Goal: Task Accomplishment & Management: Complete application form

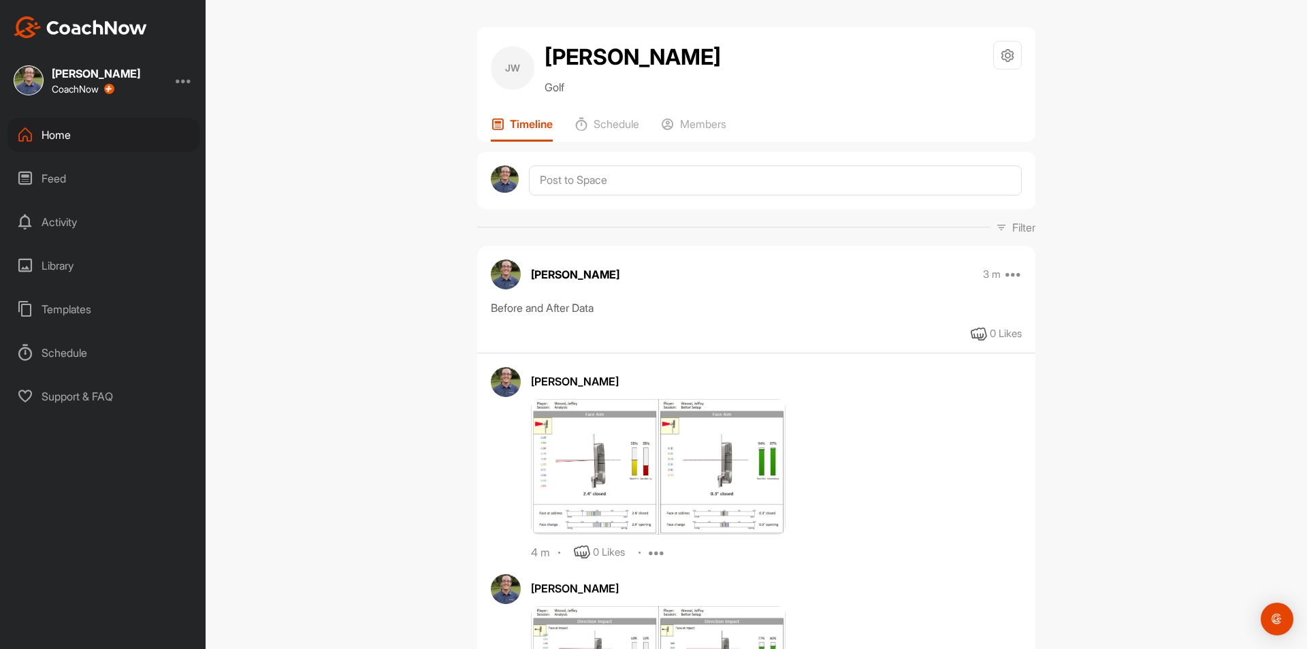
scroll to position [325, 0]
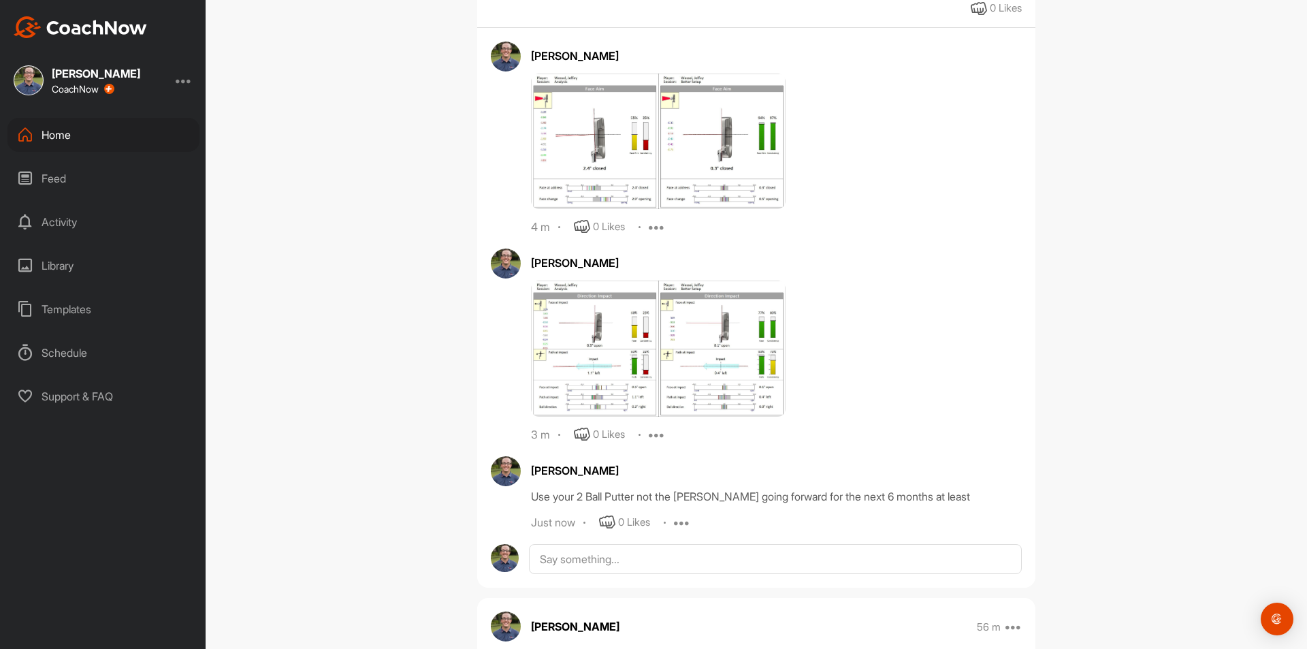
click at [58, 128] on div "Home" at bounding box center [103, 135] width 192 height 34
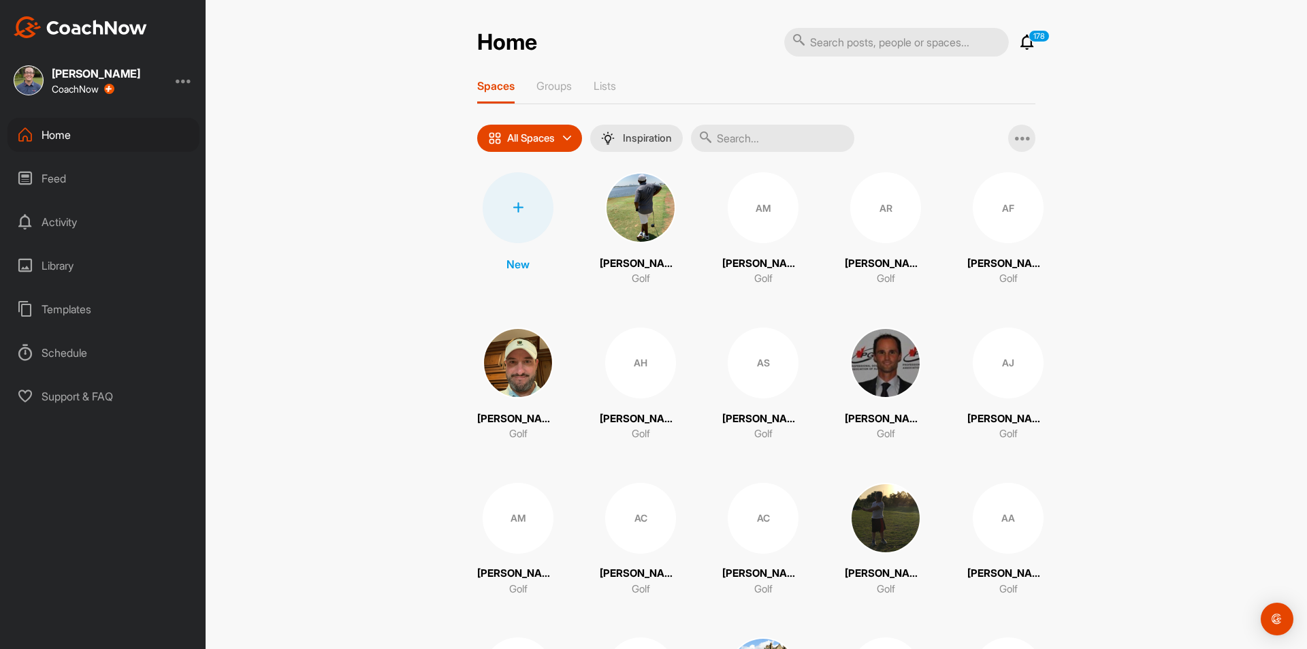
click at [518, 213] on div at bounding box center [518, 207] width 71 height 71
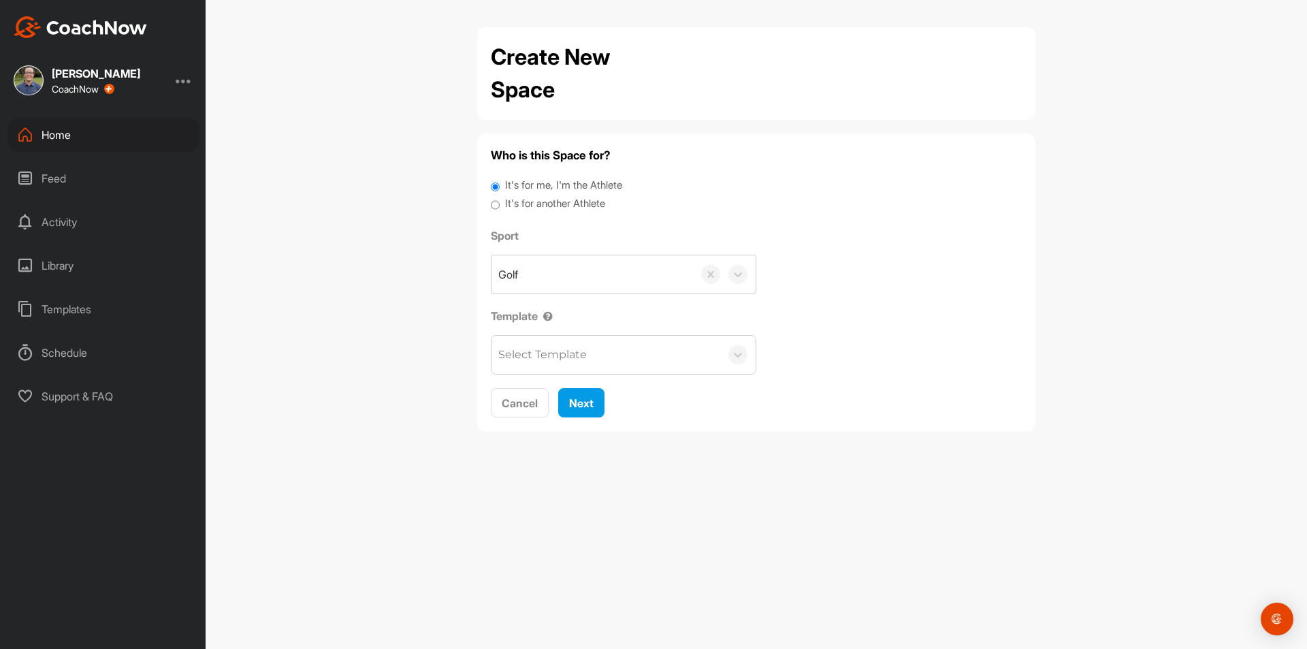
click at [580, 204] on label "It's for another Athlete" at bounding box center [555, 204] width 100 height 16
click at [500, 204] on input "It's for another Athlete" at bounding box center [495, 205] width 9 height 18
radio input "true"
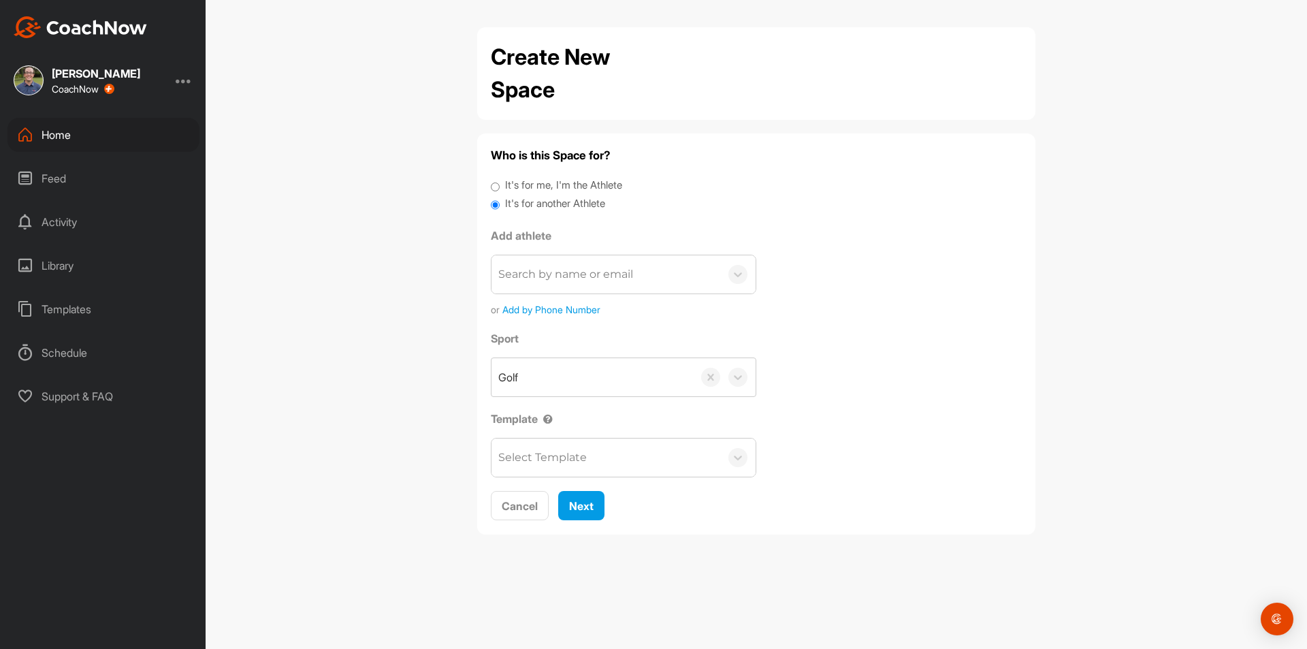
click at [581, 278] on div "Search by name or email" at bounding box center [565, 274] width 135 height 16
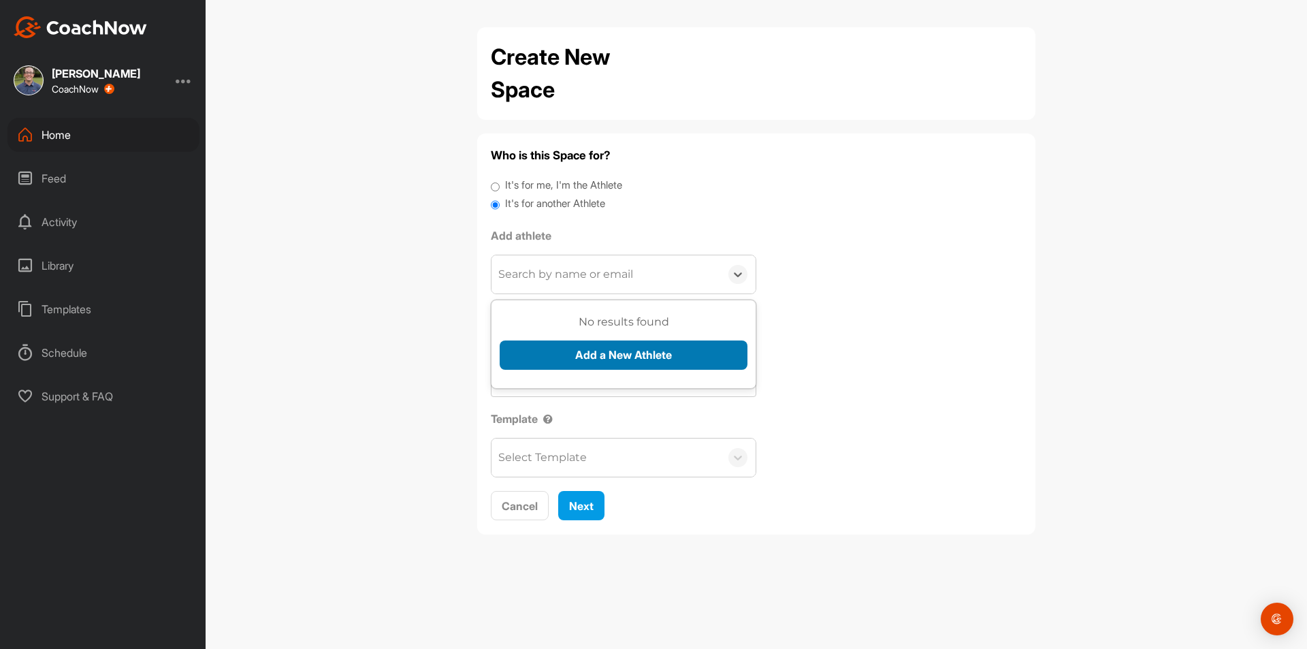
click at [591, 346] on button "Add a New Athlete" at bounding box center [624, 354] width 248 height 29
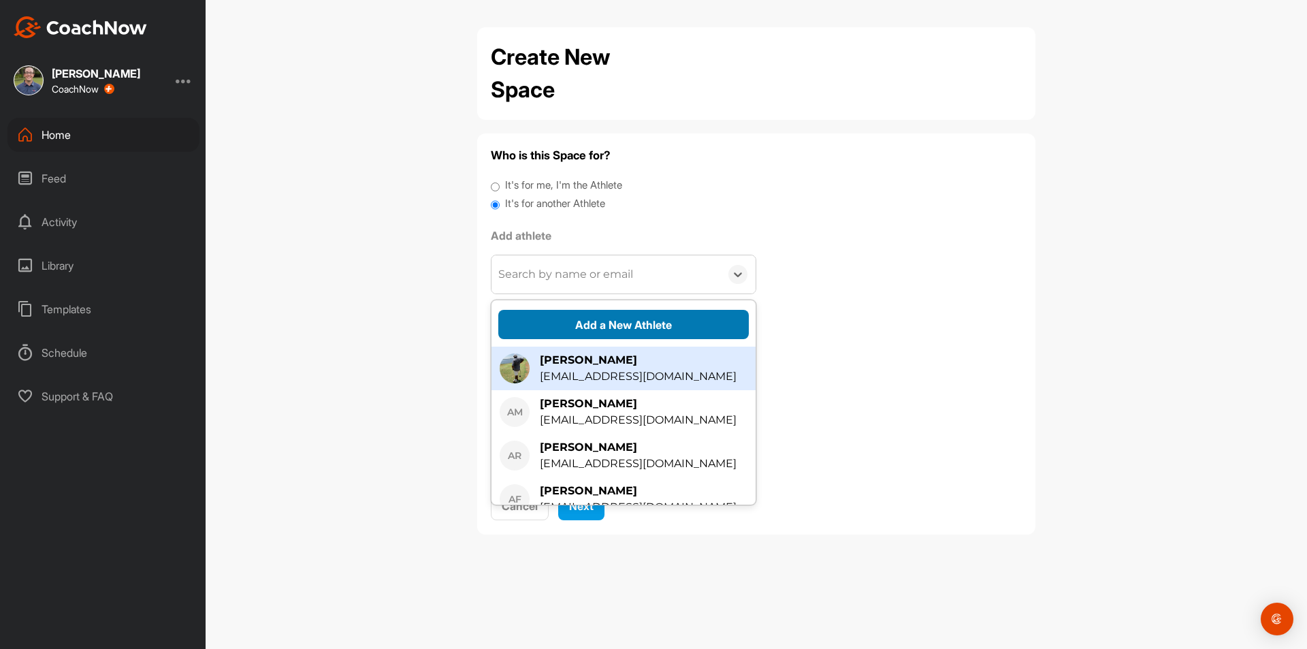
click at [591, 325] on button "Add a New Athlete" at bounding box center [623, 324] width 251 height 29
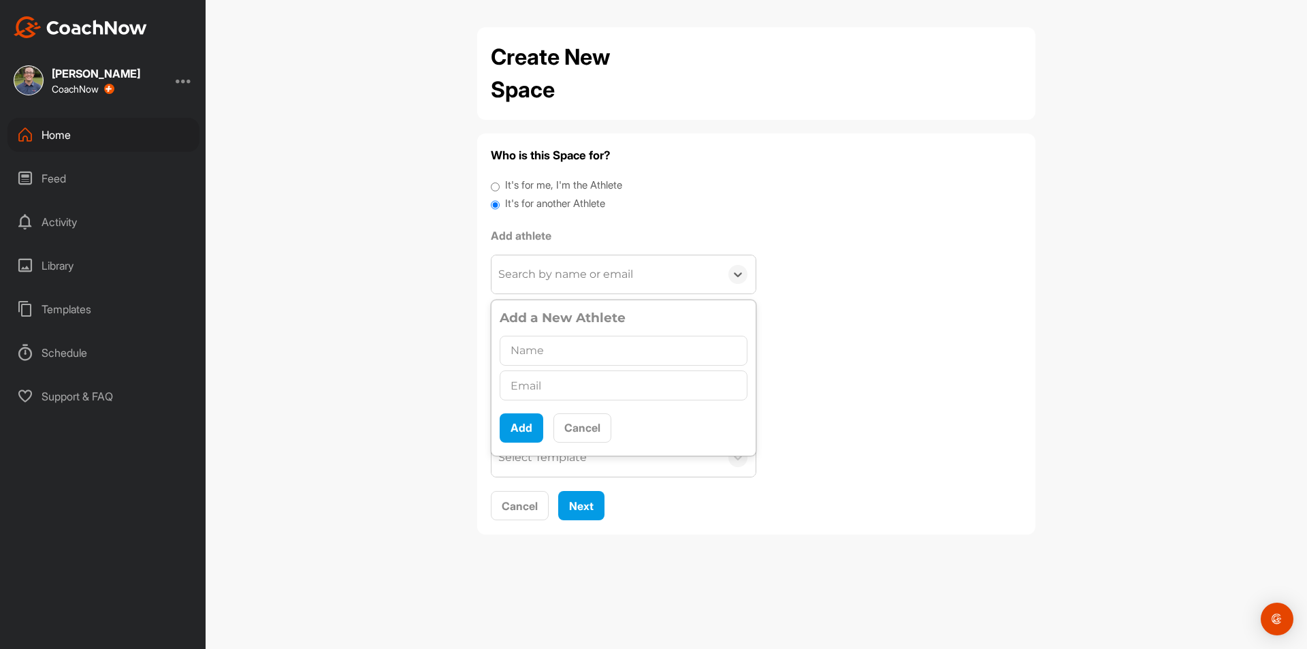
click at [568, 355] on input "text" at bounding box center [624, 351] width 248 height 30
click at [558, 388] on input "text" at bounding box center [624, 385] width 248 height 30
type input "[EMAIL_ADDRESS][DOMAIN_NAME]"
click at [568, 358] on input "text" at bounding box center [624, 351] width 248 height 30
type input "[PERSON_NAME]"
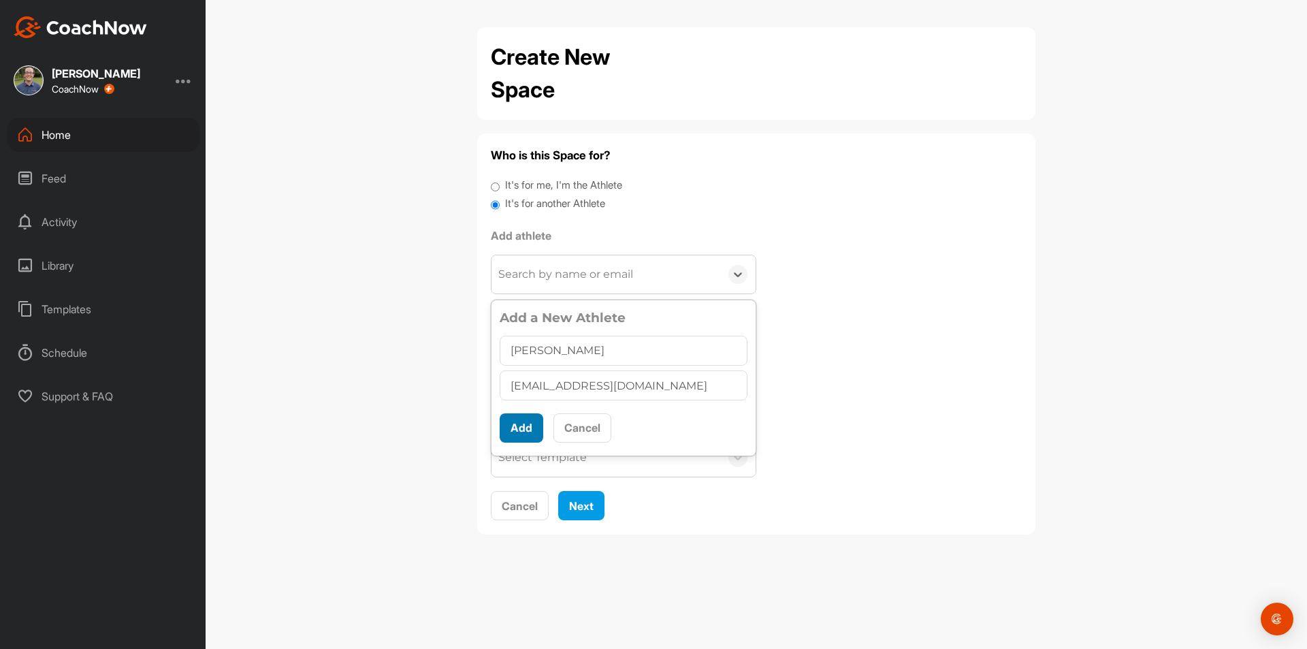
click at [528, 432] on button "Add" at bounding box center [522, 427] width 44 height 29
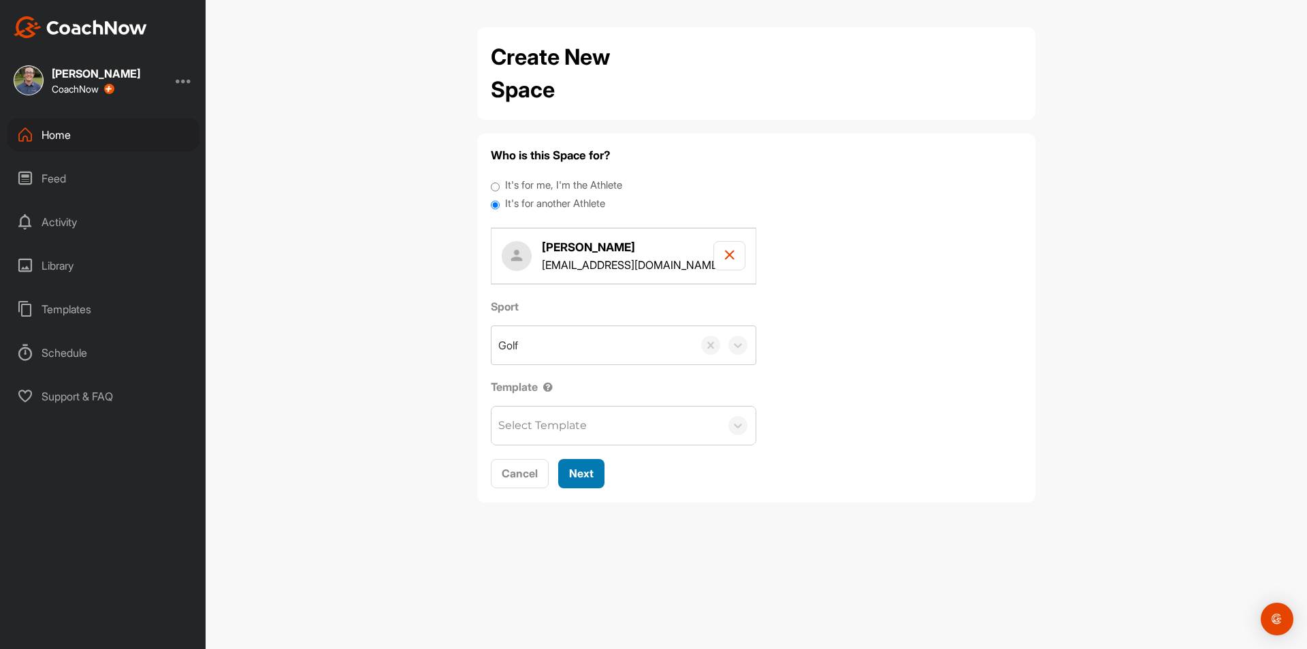
click at [587, 460] on button "Next" at bounding box center [581, 473] width 46 height 29
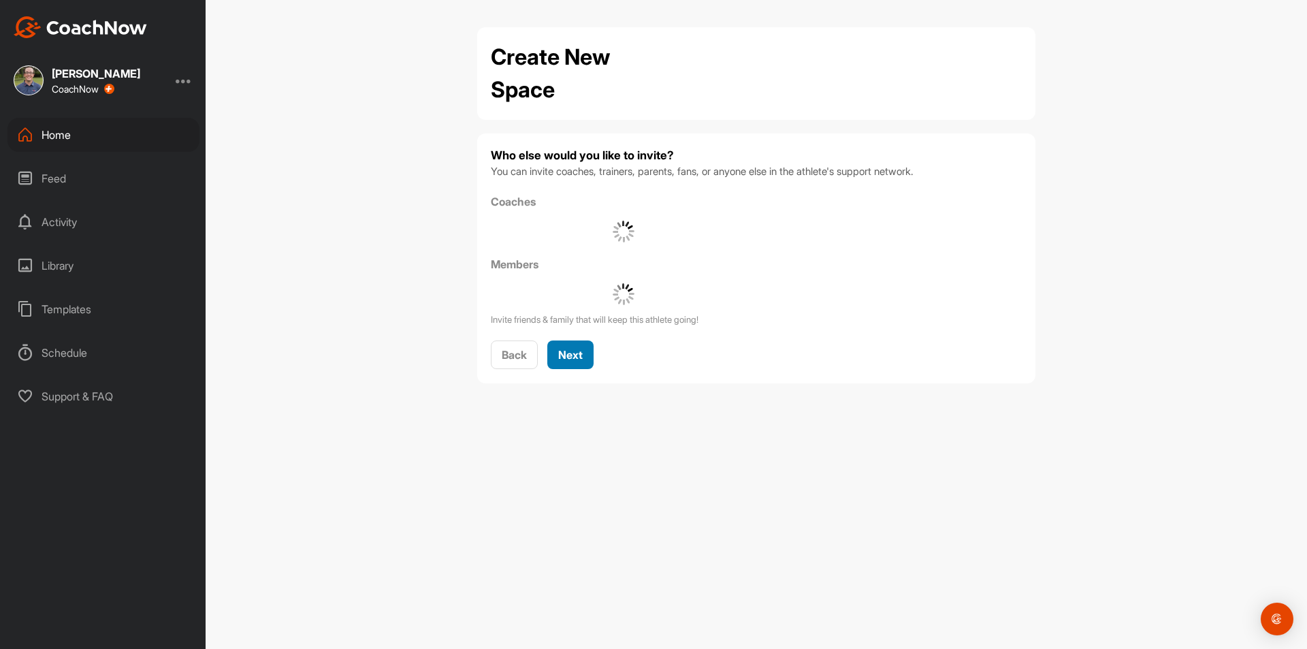
click at [573, 351] on span "Next" at bounding box center [570, 355] width 25 height 14
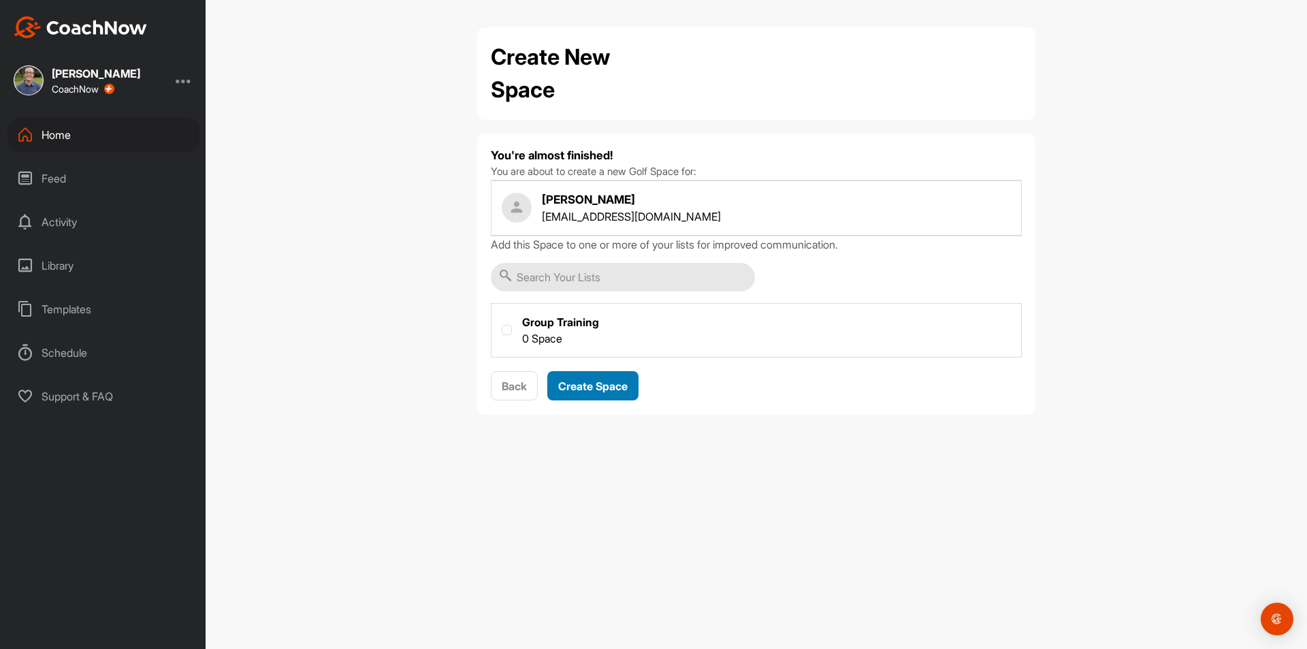
click at [584, 391] on span "Create Space" at bounding box center [592, 386] width 69 height 14
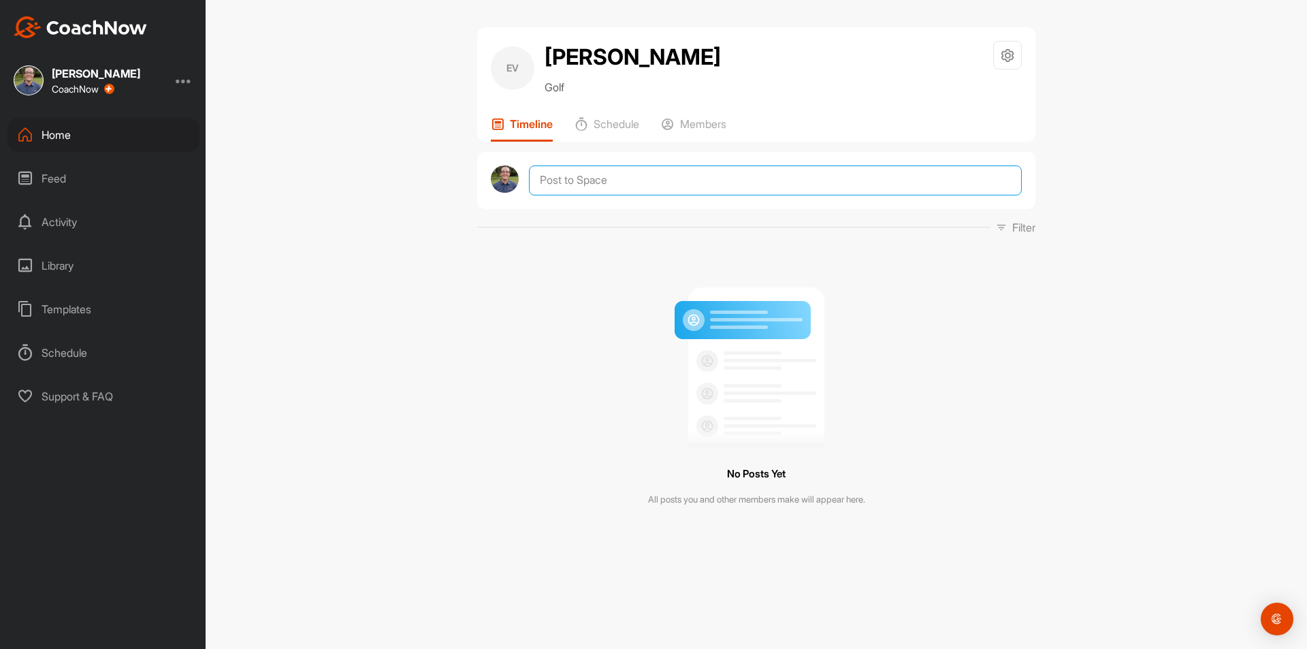
click at [630, 185] on textarea at bounding box center [775, 180] width 493 height 30
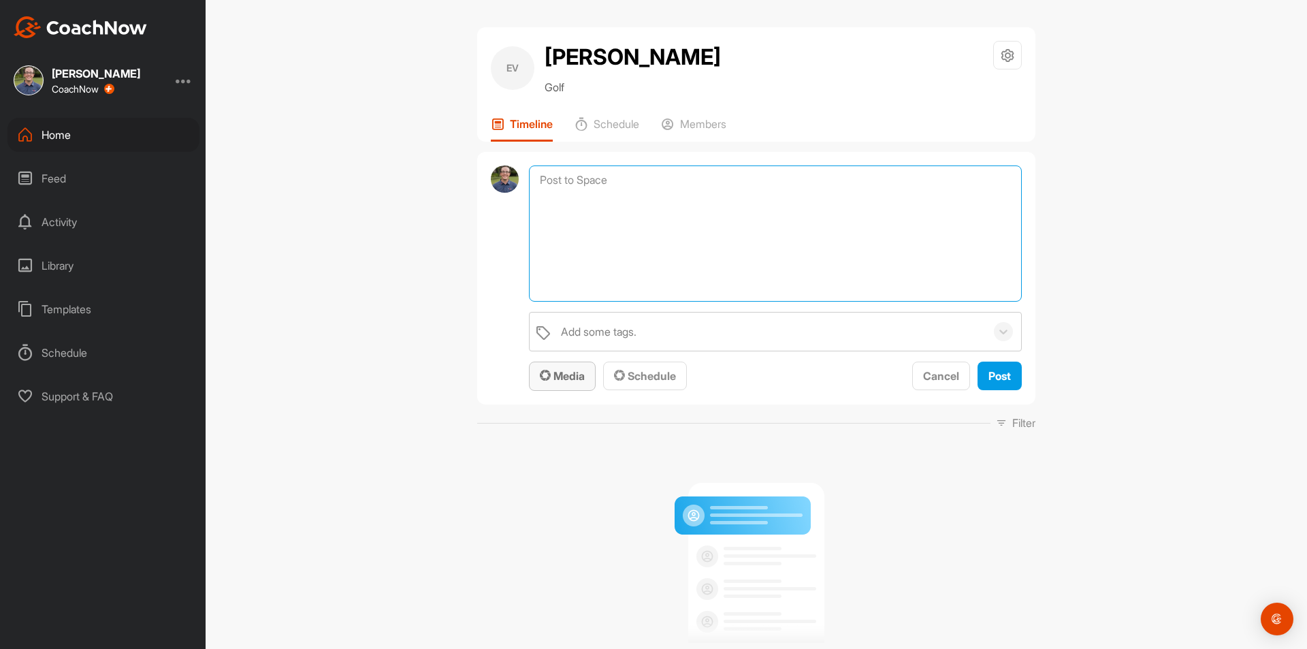
click at [588, 362] on button "Media" at bounding box center [562, 376] width 67 height 29
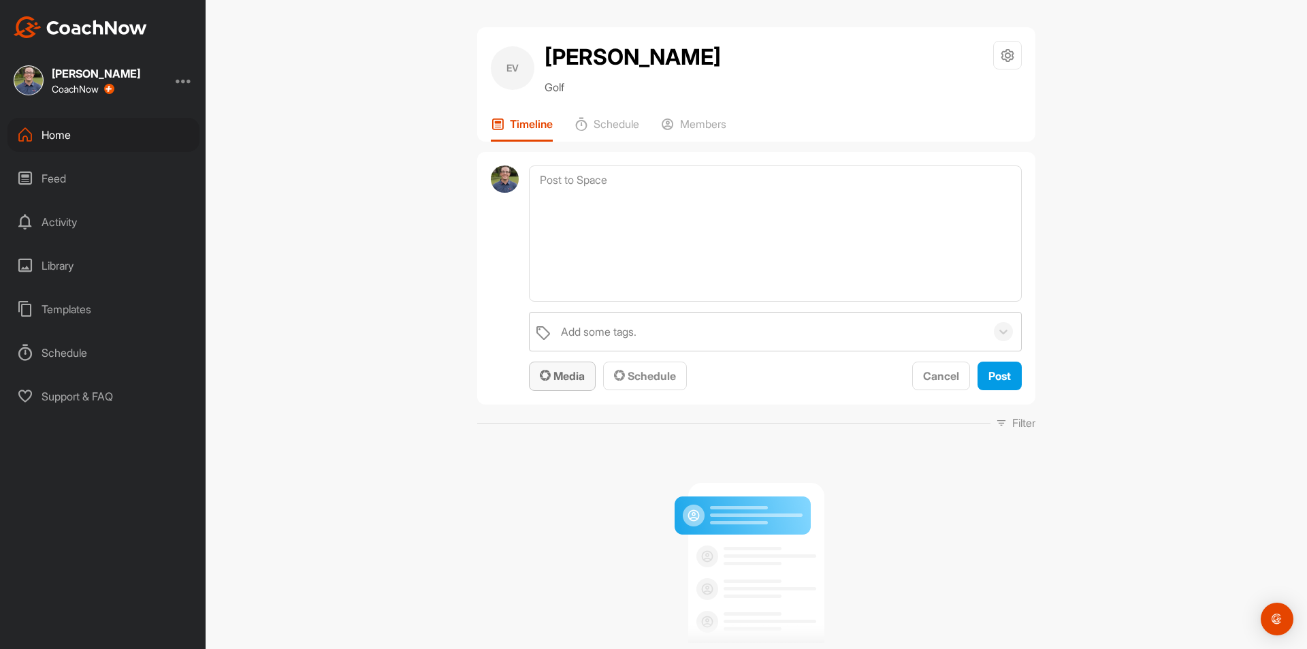
click at [573, 360] on body "[PERSON_NAME] CoachNow Home Feed Activity Library Templates Schedule Support & …" at bounding box center [653, 324] width 1307 height 649
